Goal: Use online tool/utility: Utilize a website feature to perform a specific function

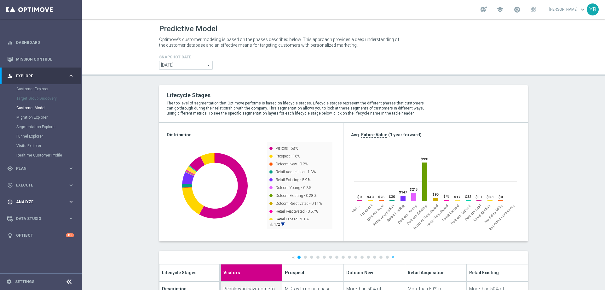
click at [72, 202] on icon "keyboard_arrow_right" at bounding box center [71, 201] width 6 height 6
click at [71, 186] on icon "keyboard_arrow_right" at bounding box center [71, 186] width 6 height 6
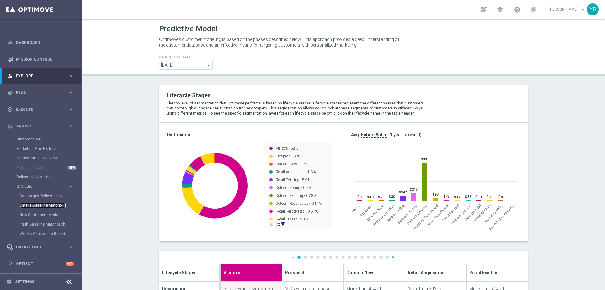
click at [33, 204] on link "Emails Baseline Matchback" at bounding box center [43, 205] width 46 height 5
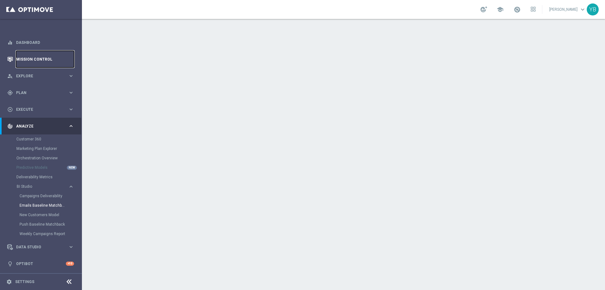
click at [26, 59] on link "Mission Control" at bounding box center [45, 59] width 58 height 17
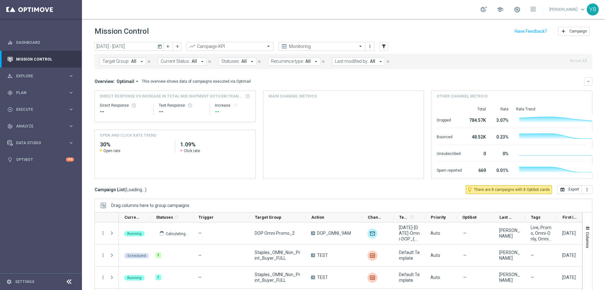
click at [158, 48] on icon "today" at bounding box center [160, 46] width 6 height 6
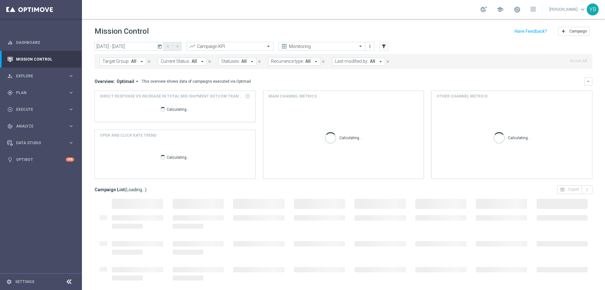
type input "[DATE] - [DATE]"
click at [134, 83] on icon "arrow_drop_down" at bounding box center [137, 81] width 6 height 6
click at [121, 92] on div "Analysis" at bounding box center [123, 91] width 38 height 9
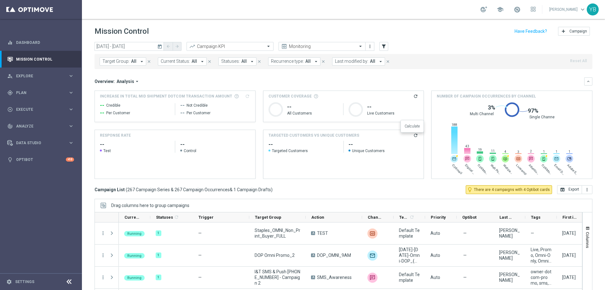
click at [413, 136] on icon "refresh" at bounding box center [415, 135] width 5 height 5
